Goal: Transaction & Acquisition: Book appointment/travel/reservation

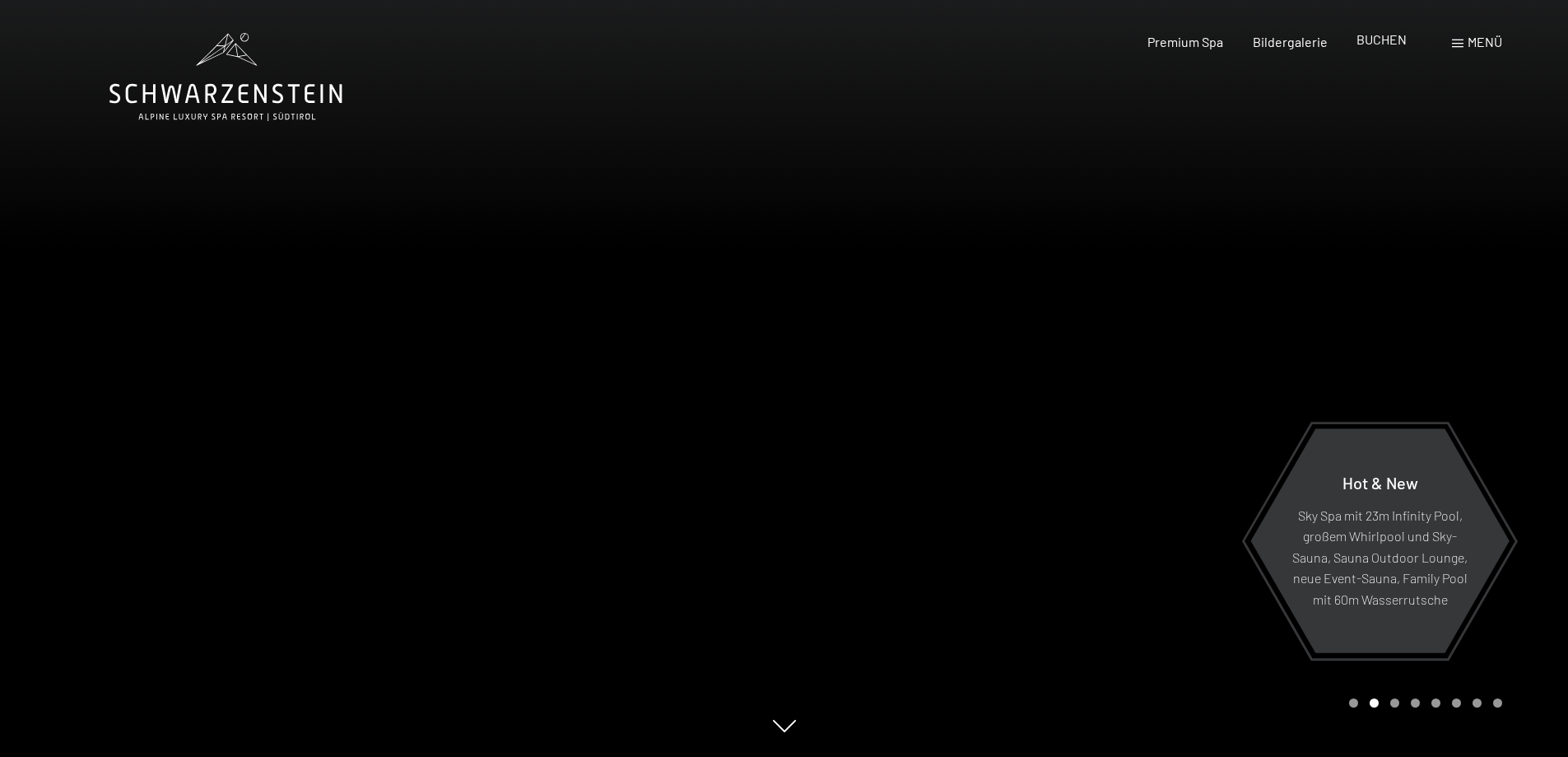
click at [1381, 42] on span "BUCHEN" at bounding box center [1382, 39] width 50 height 16
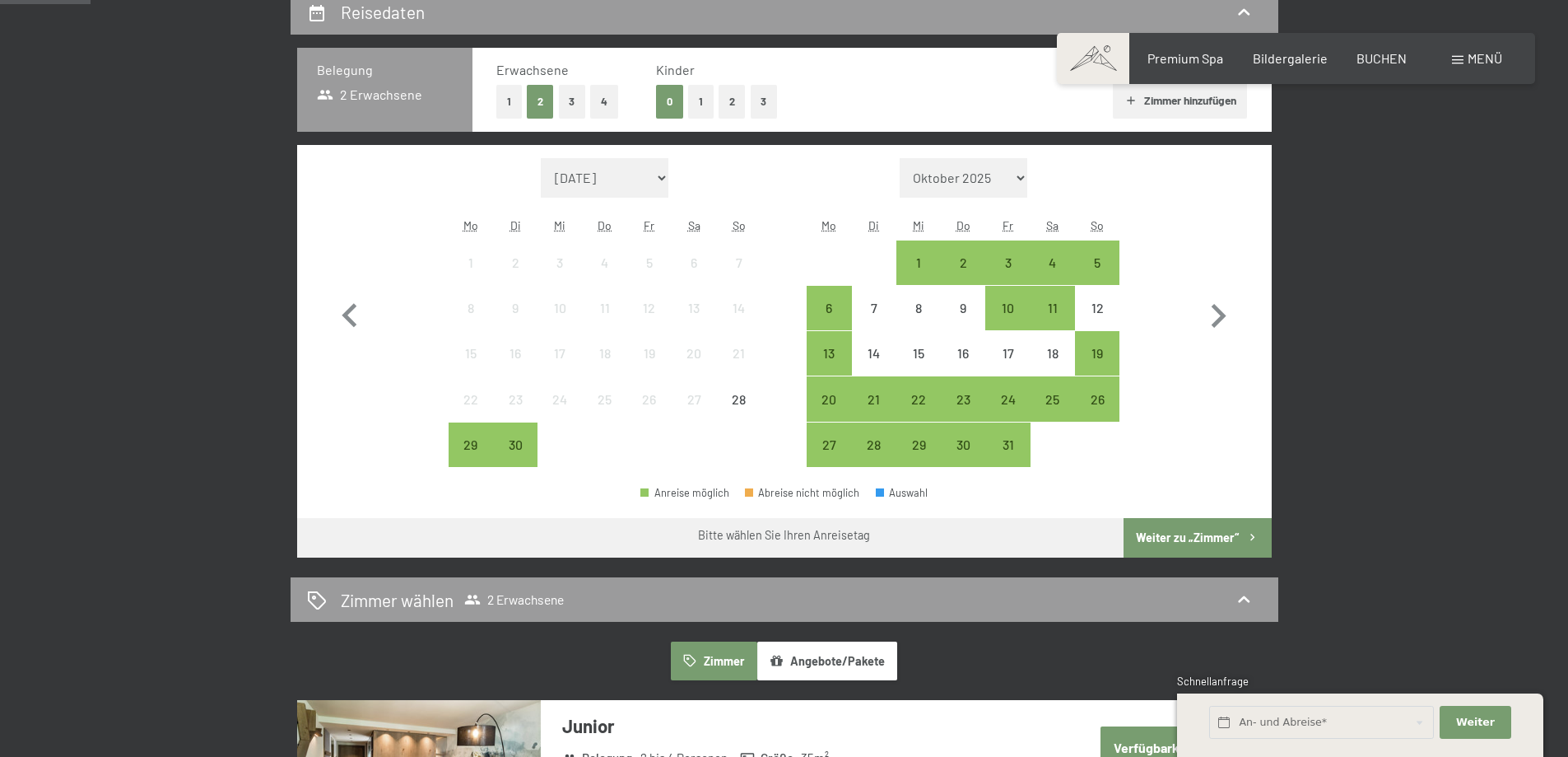
scroll to position [411, 0]
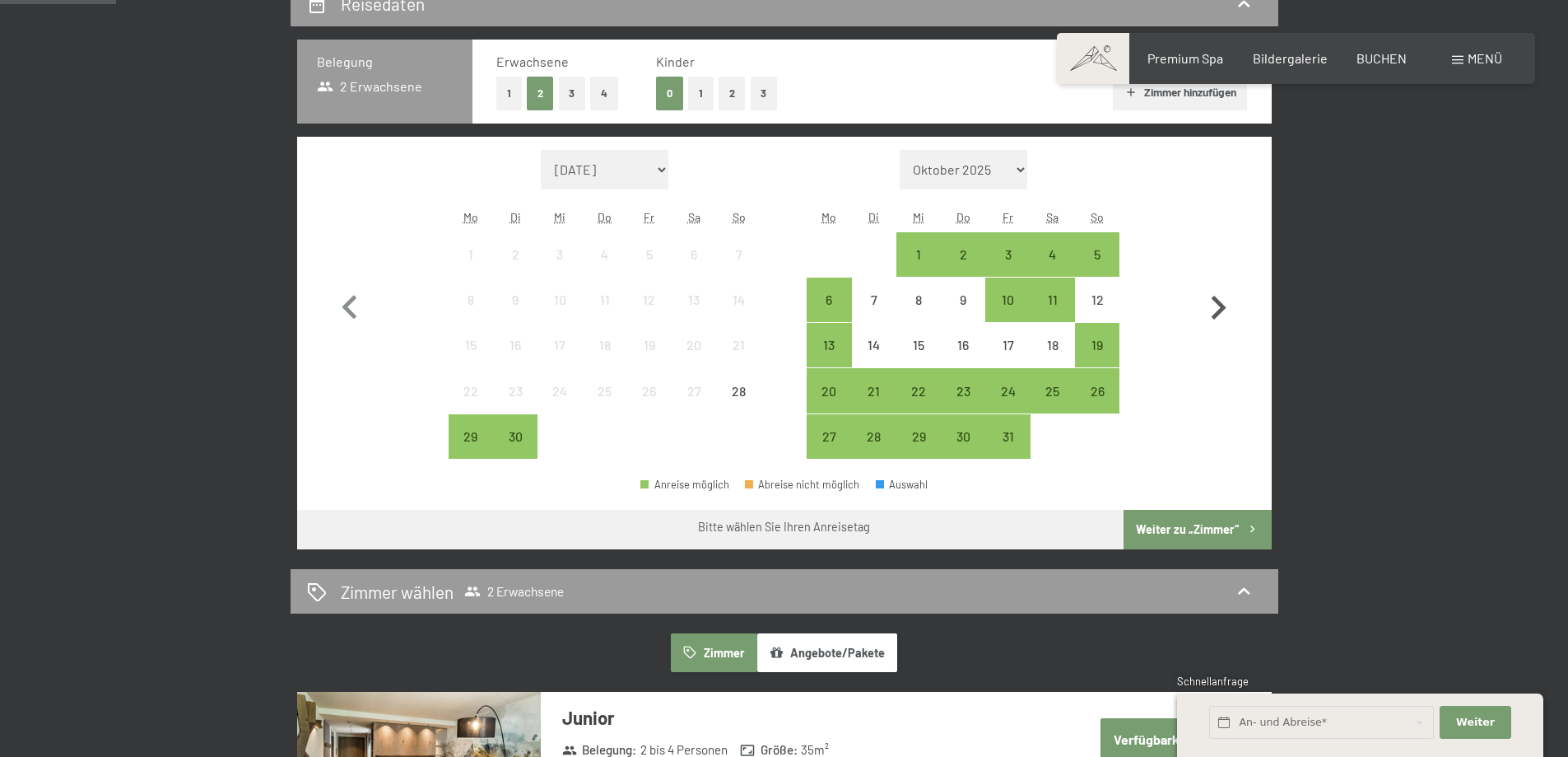
click at [1215, 309] on icon "button" at bounding box center [1219, 308] width 48 height 48
select select "[DATE]"
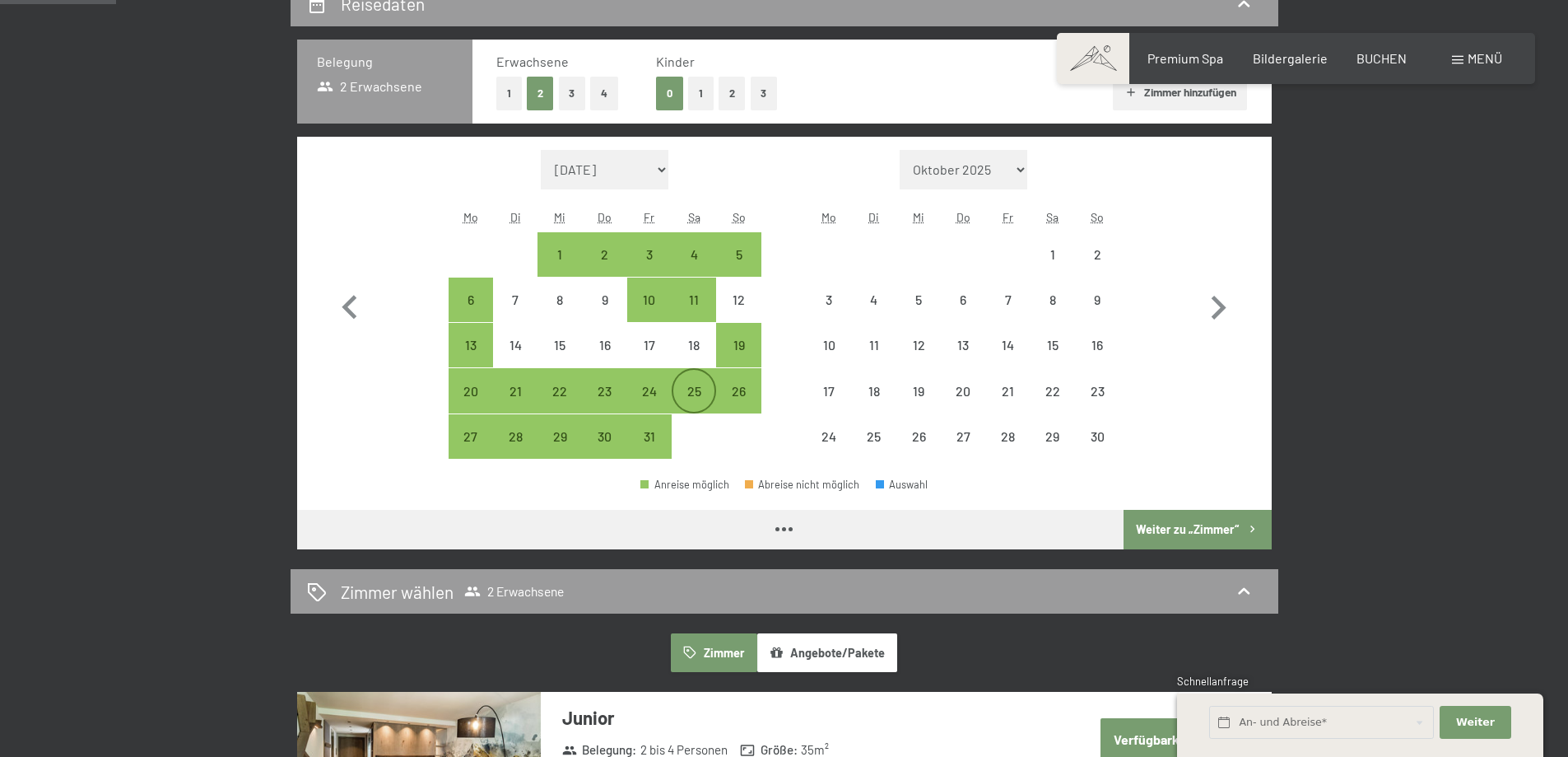
select select "[DATE]"
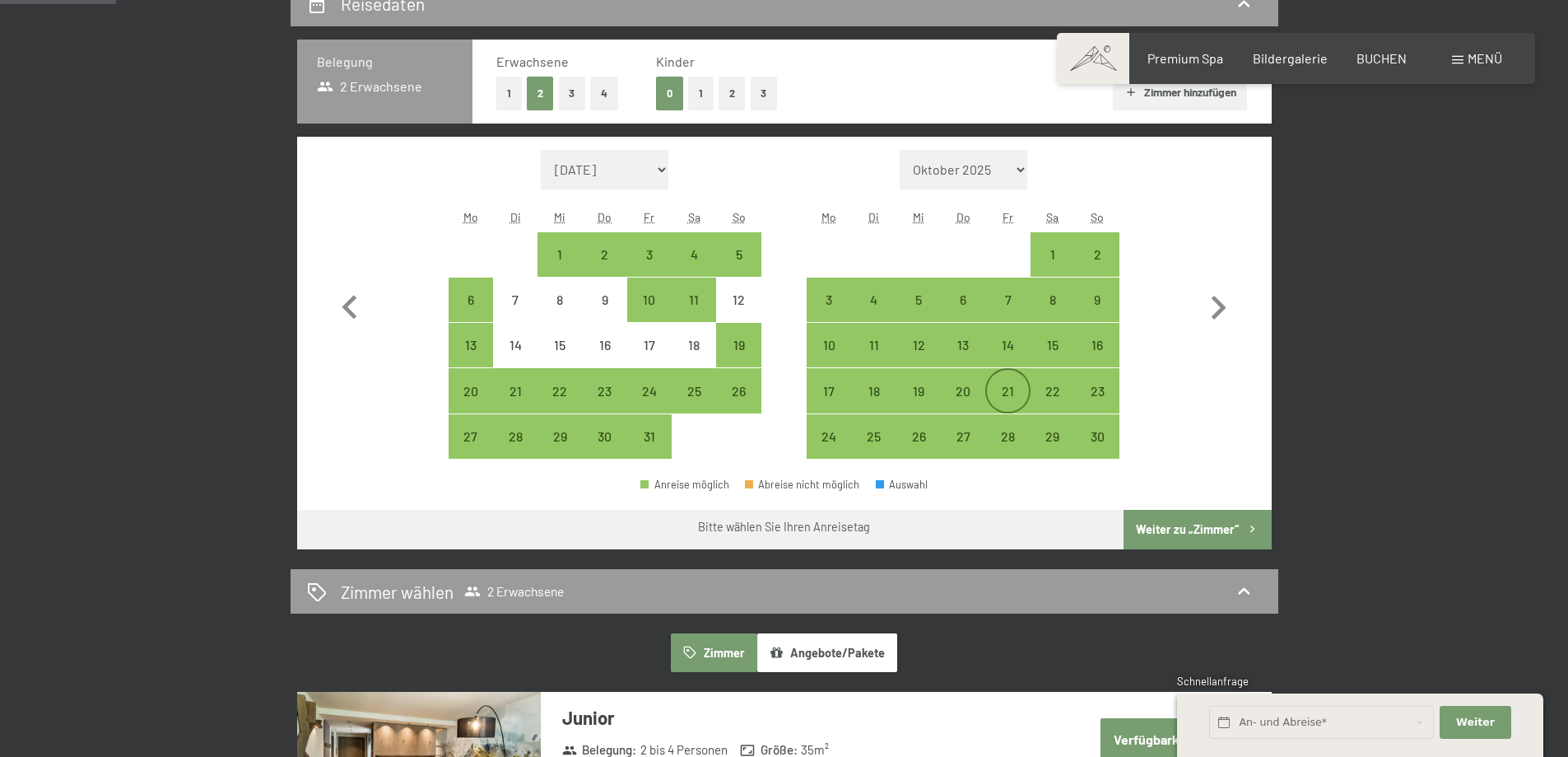
click at [1012, 395] on div "21" at bounding box center [1007, 404] width 41 height 41
select select "[DATE]"
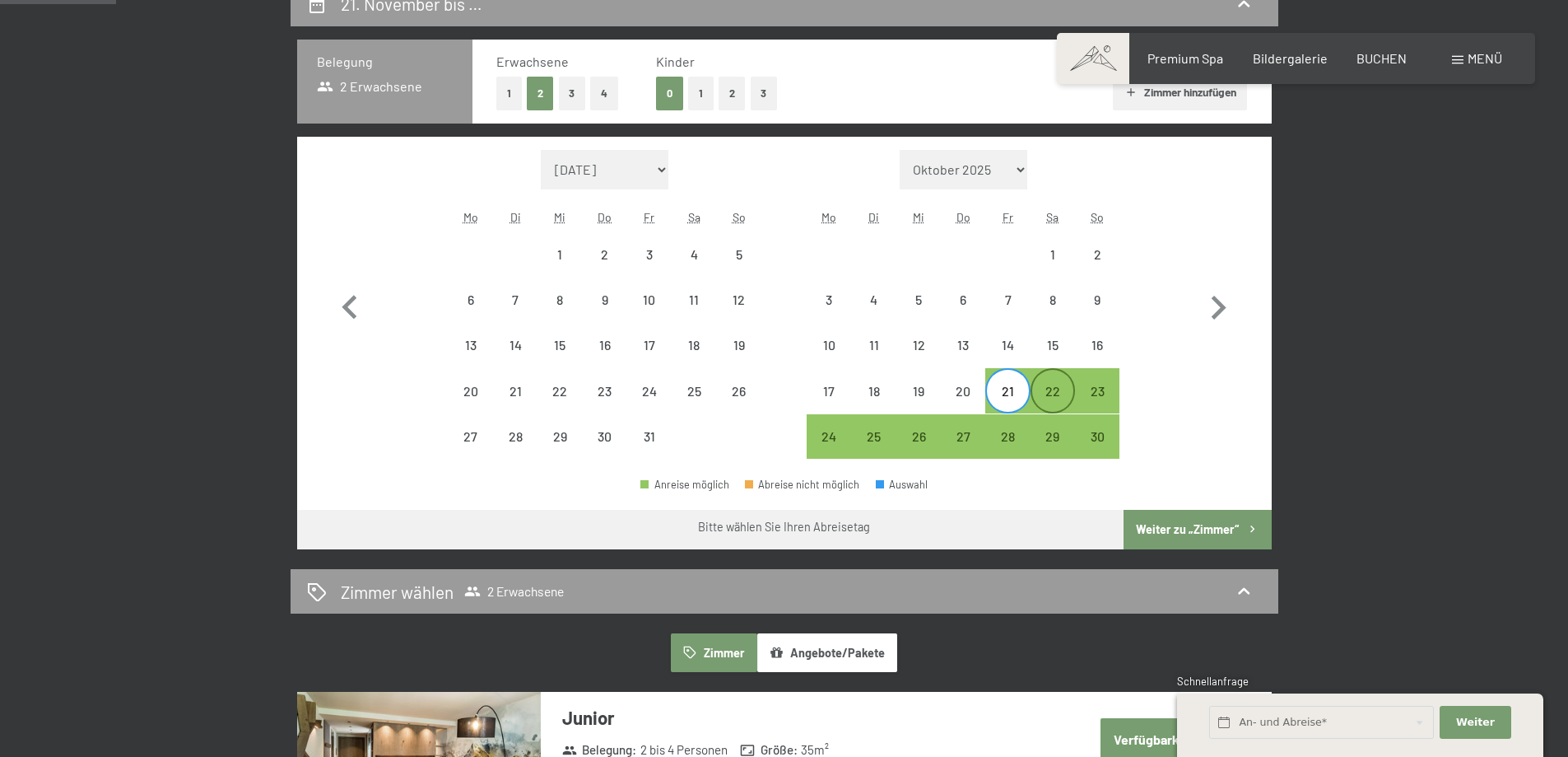
click at [1048, 392] on div "22" at bounding box center [1052, 404] width 41 height 41
select select "[DATE]"
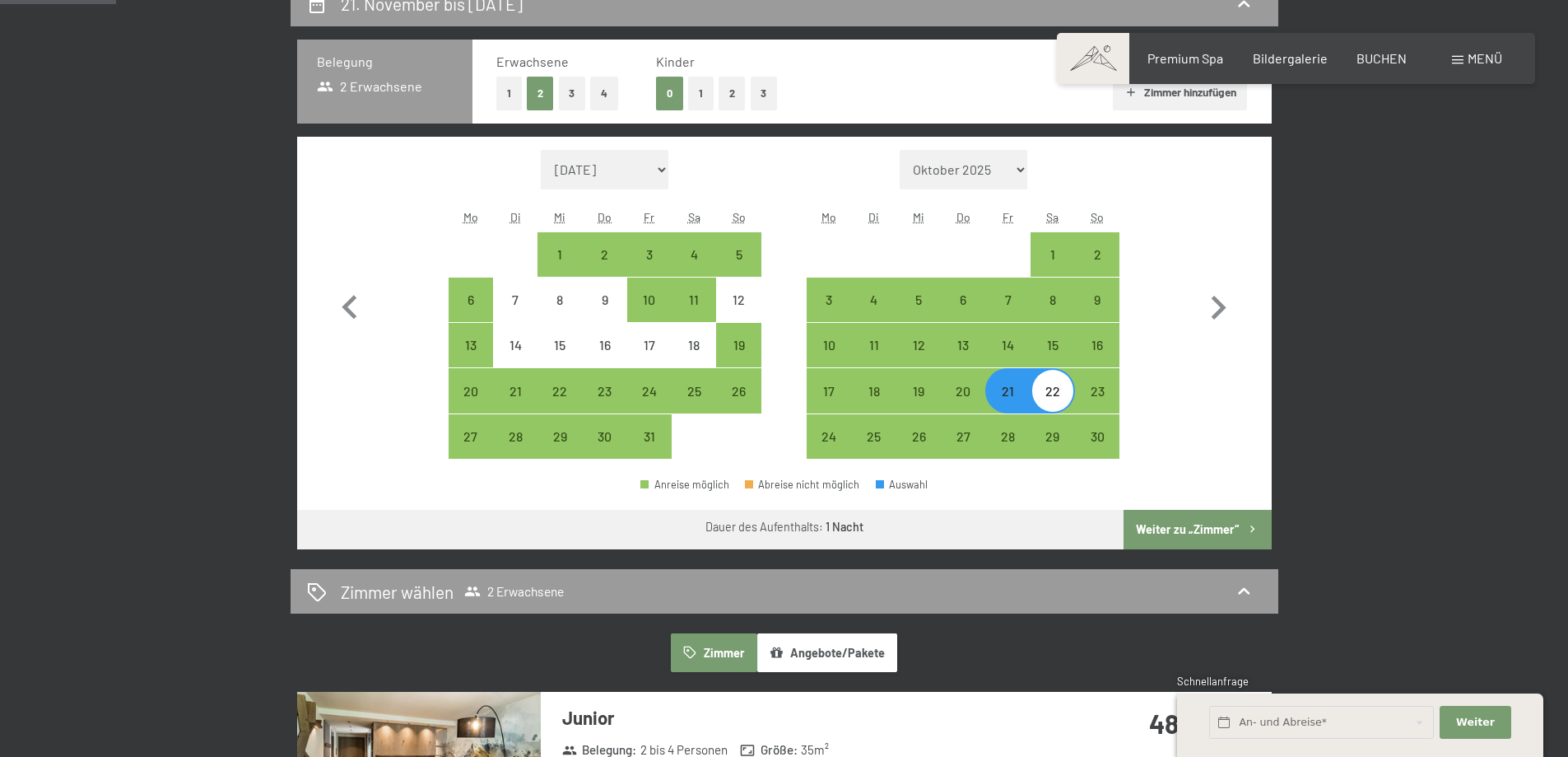
click at [1155, 526] on button "Weiter zu „Zimmer“" at bounding box center [1198, 530] width 147 height 40
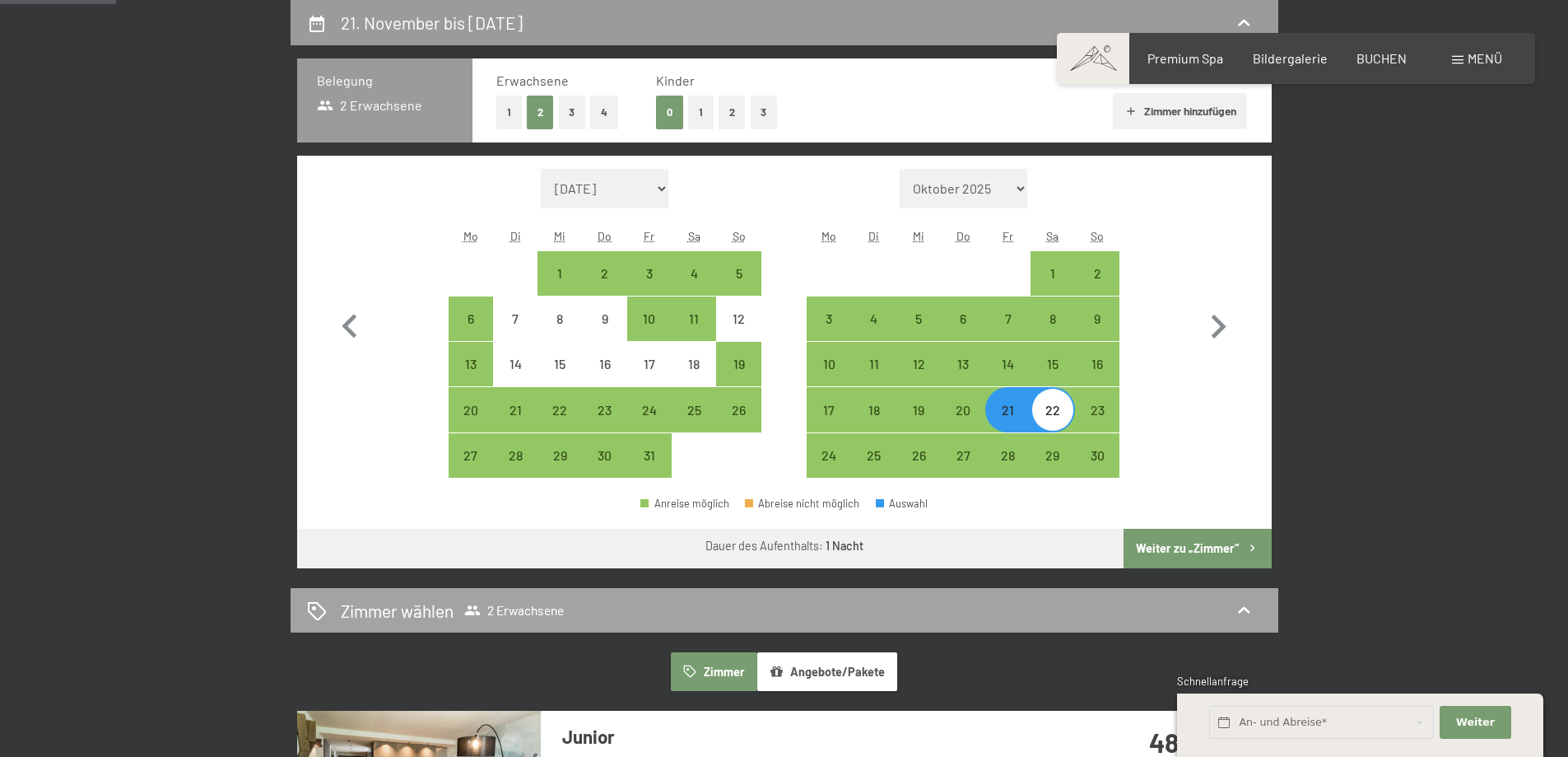
select select "[DATE]"
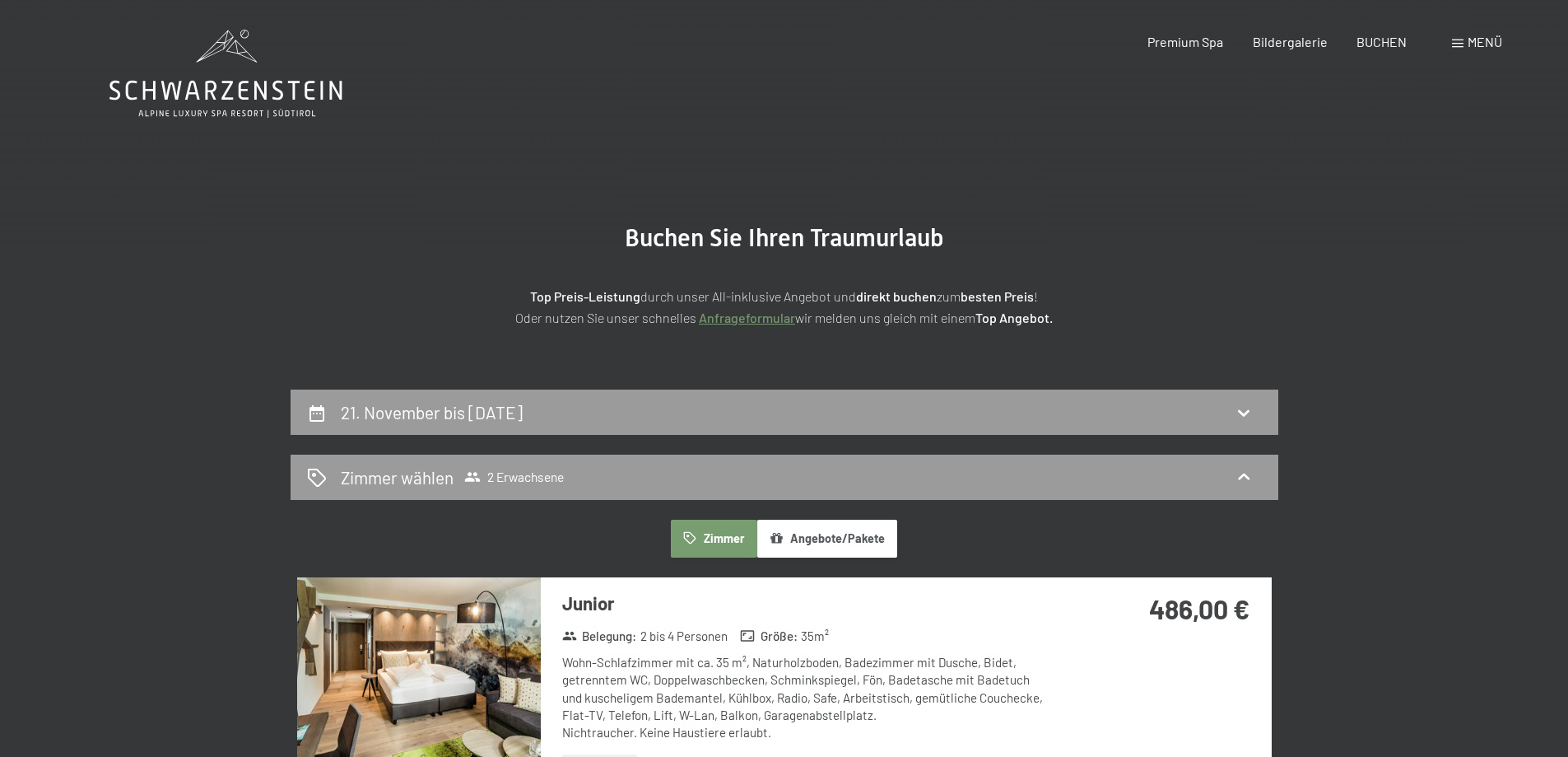
scroll to position [0, 0]
